Goal: Information Seeking & Learning: Learn about a topic

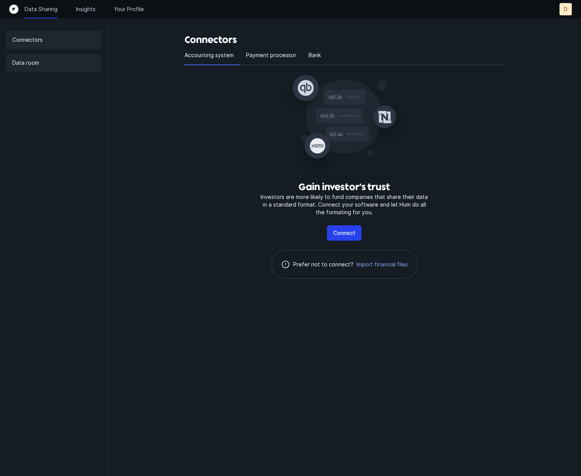
click at [31, 66] on p "Data room" at bounding box center [25, 62] width 27 height 9
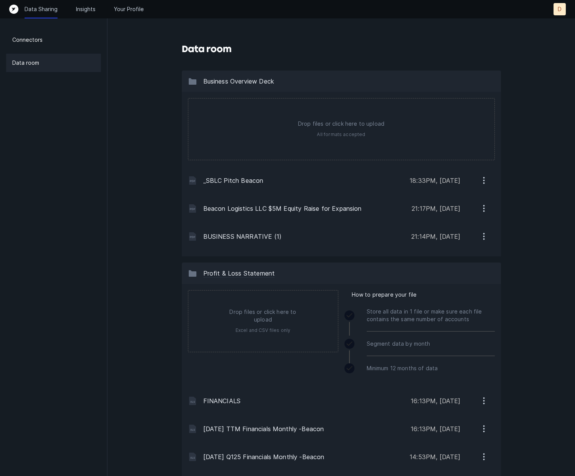
click at [86, 14] on div "Data Sharing Insights Your Profile D D" at bounding box center [287, 9] width 556 height 12
click at [86, 13] on div "Data Sharing Insights Your Profile D D" at bounding box center [287, 9] width 556 height 12
click at [89, 9] on p "Insights" at bounding box center [86, 9] width 20 height 8
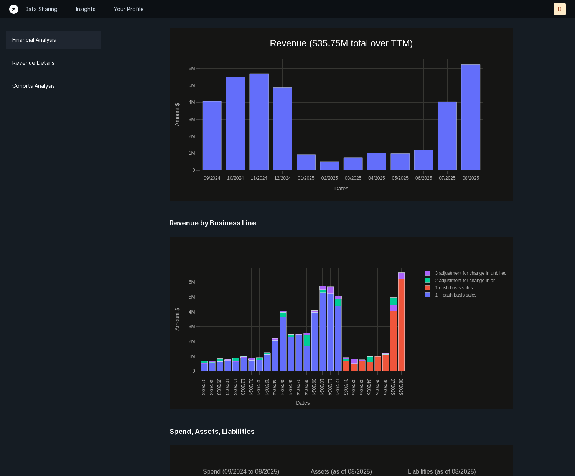
scroll to position [882, 0]
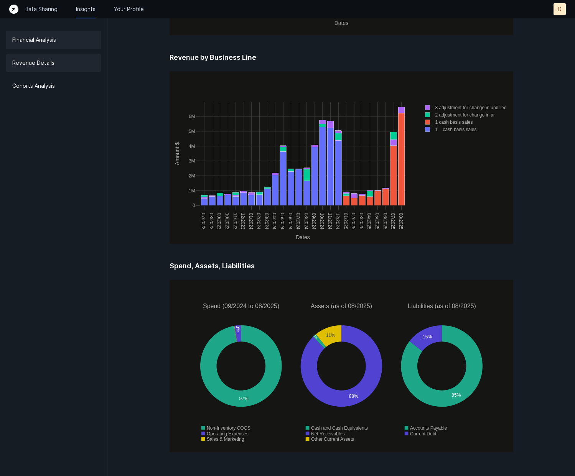
click at [31, 63] on p "Revenue Details" at bounding box center [33, 62] width 42 height 9
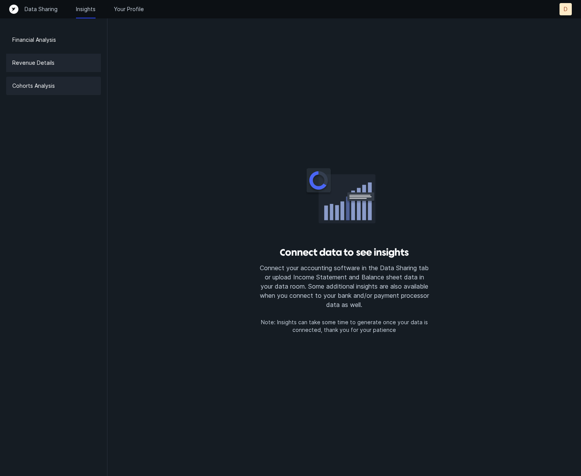
click at [55, 89] on div "Cohorts Analysis" at bounding box center [53, 86] width 95 height 18
click at [135, 13] on p "Your Profile" at bounding box center [129, 9] width 30 height 8
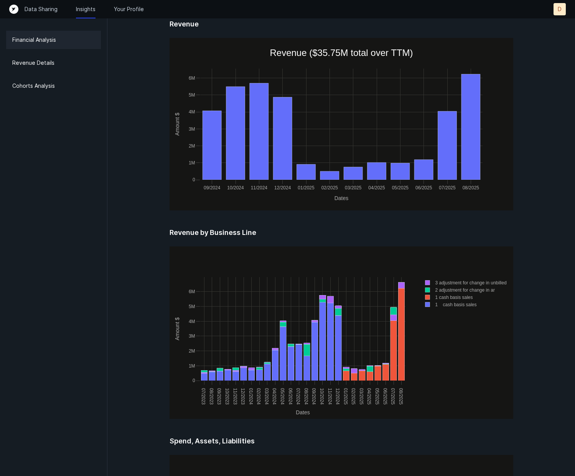
scroll to position [882, 0]
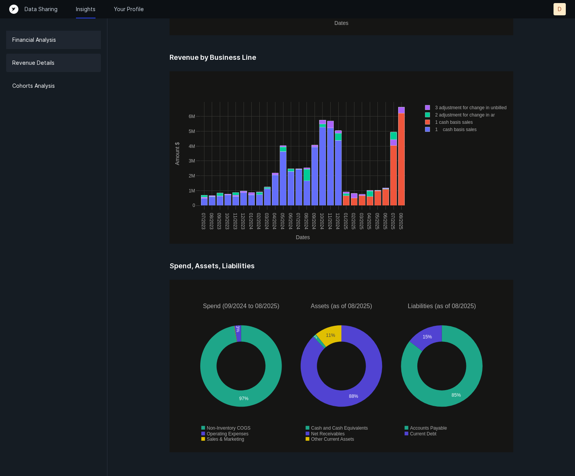
click at [57, 66] on div "Revenue Details" at bounding box center [53, 63] width 95 height 18
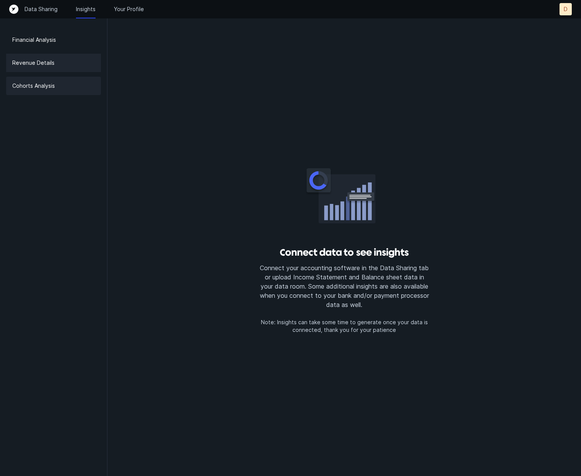
click at [56, 85] on div "Cohorts Analysis" at bounding box center [53, 86] width 95 height 18
click at [135, 12] on p "Your Profile" at bounding box center [129, 9] width 30 height 8
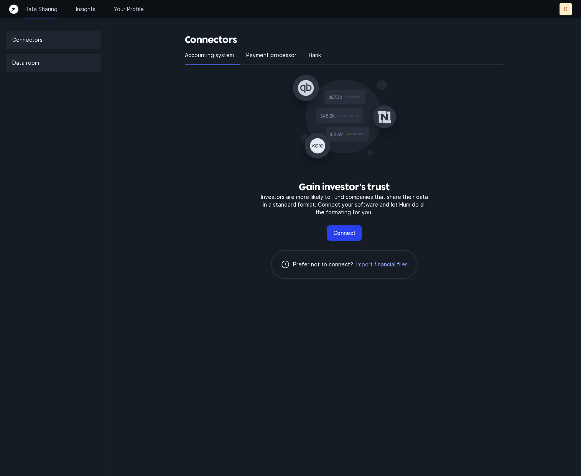
click at [47, 61] on div "Data room" at bounding box center [53, 63] width 95 height 18
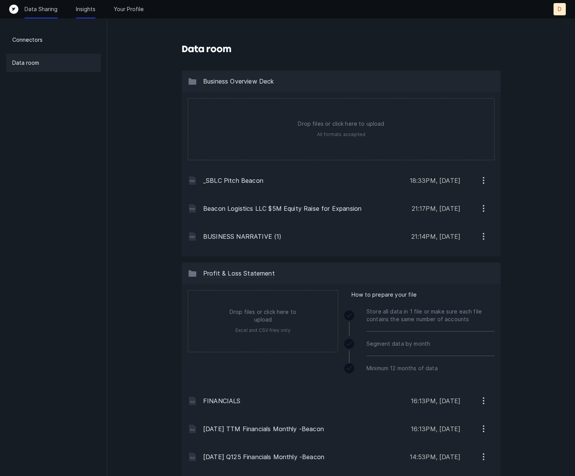
click at [95, 12] on p "Insights" at bounding box center [86, 9] width 20 height 8
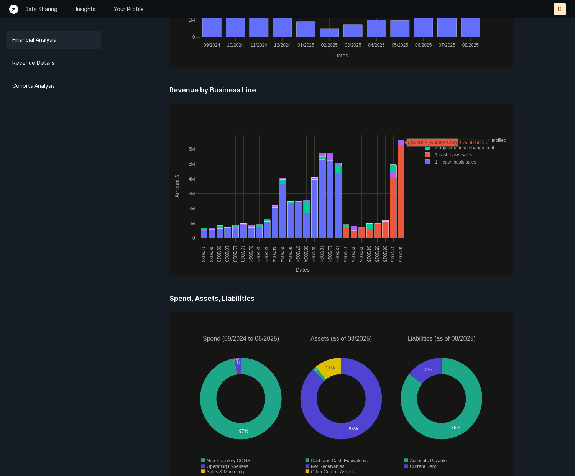
scroll to position [882, 0]
